Goal: Information Seeking & Learning: Learn about a topic

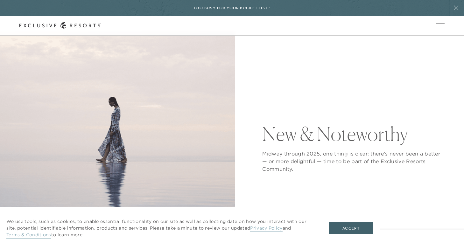
scroll to position [37, 0]
click at [349, 228] on button "Accept" at bounding box center [351, 228] width 45 height 12
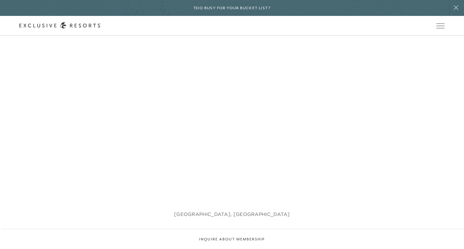
scroll to position [852, 0]
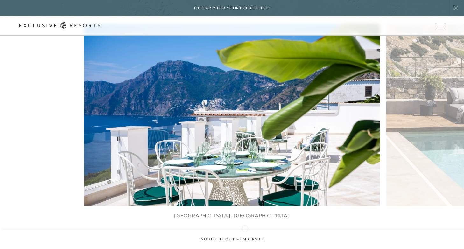
click at [245, 234] on icon at bounding box center [239, 235] width 13 height 3
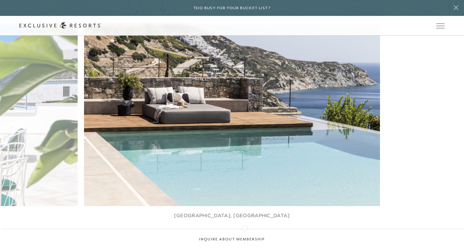
scroll to position [0, 0]
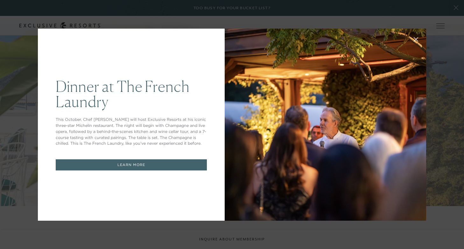
click at [416, 36] on button at bounding box center [415, 38] width 15 height 15
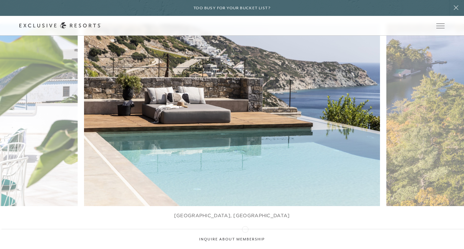
click at [245, 234] on icon at bounding box center [239, 235] width 13 height 3
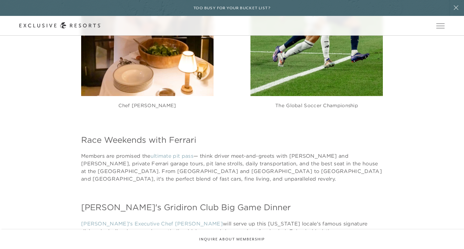
scroll to position [2679, 0]
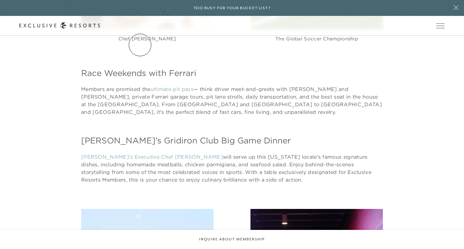
click at [0, 0] on link "Services & Standards" at bounding box center [0, 0] width 0 height 0
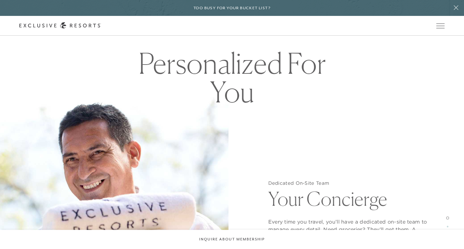
scroll to position [443, 0]
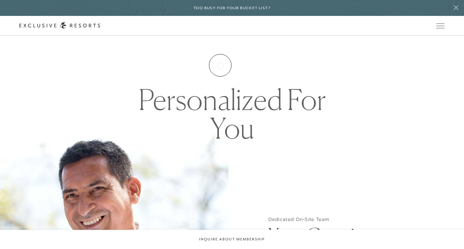
click at [0, 0] on link "How it works" at bounding box center [0, 0] width 0 height 0
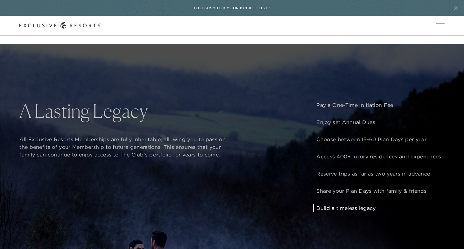
scroll to position [486, 0]
